Goal: Find specific page/section: Find specific page/section

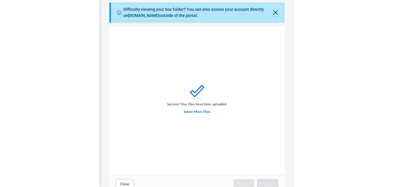
scroll to position [144, 285]
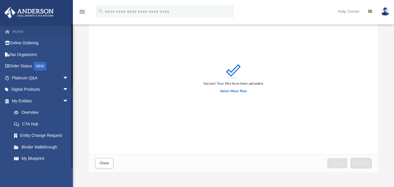
click at [23, 33] on link "Home" at bounding box center [40, 32] width 73 height 12
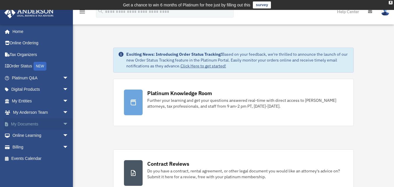
click at [33, 122] on link "My Documents arrow_drop_down" at bounding box center [40, 124] width 73 height 12
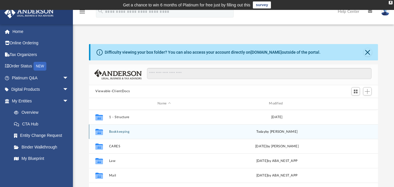
scroll to position [128, 285]
click at [125, 131] on button "Bookkeeping" at bounding box center [164, 132] width 110 height 4
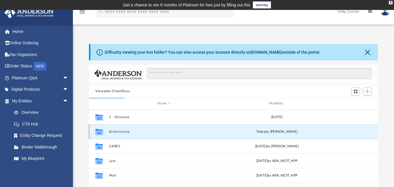
click at [125, 131] on button "Bookkeeping" at bounding box center [164, 132] width 110 height 4
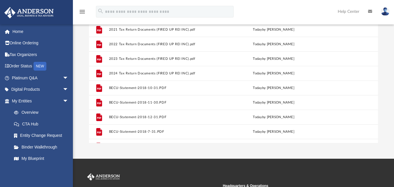
scroll to position [0, 0]
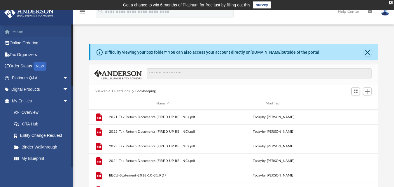
click at [22, 32] on link "Home" at bounding box center [40, 32] width 73 height 12
